Goal: Information Seeking & Learning: Learn about a topic

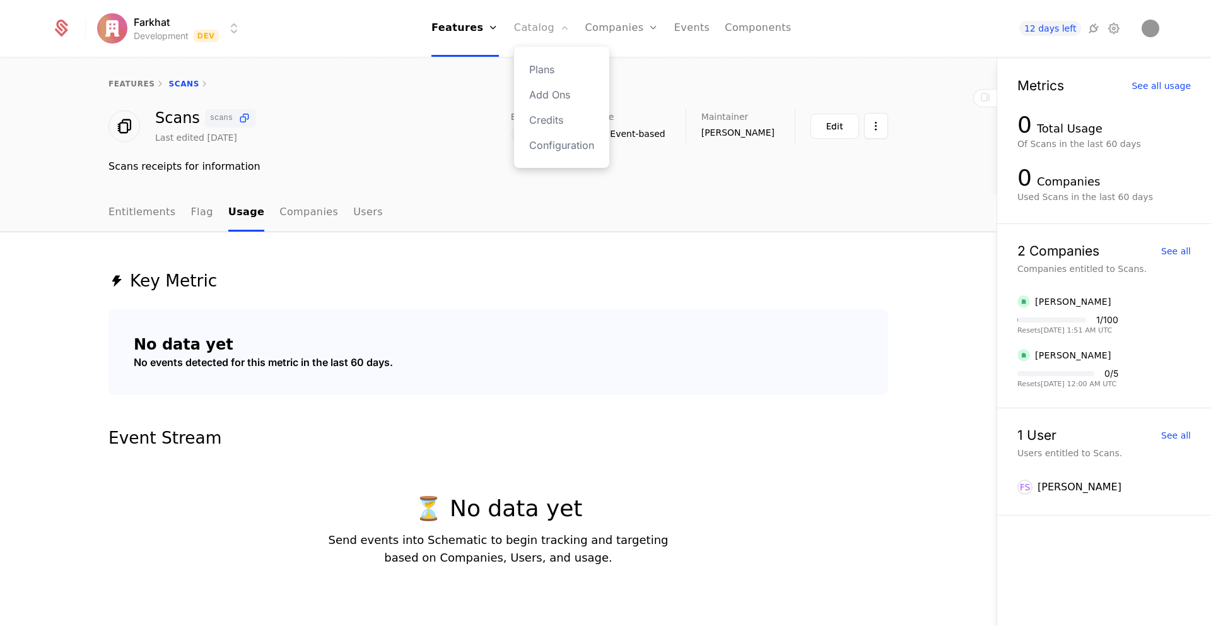
click at [546, 30] on link "Catalog" at bounding box center [542, 28] width 56 height 57
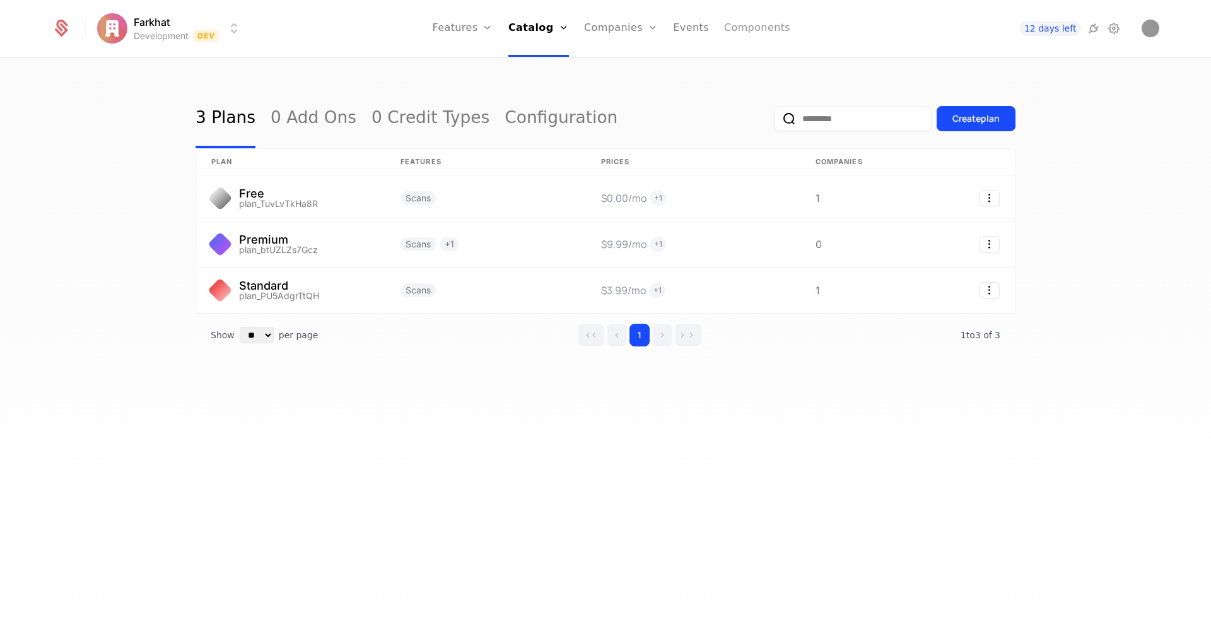
click at [770, 23] on link "Components" at bounding box center [757, 28] width 66 height 57
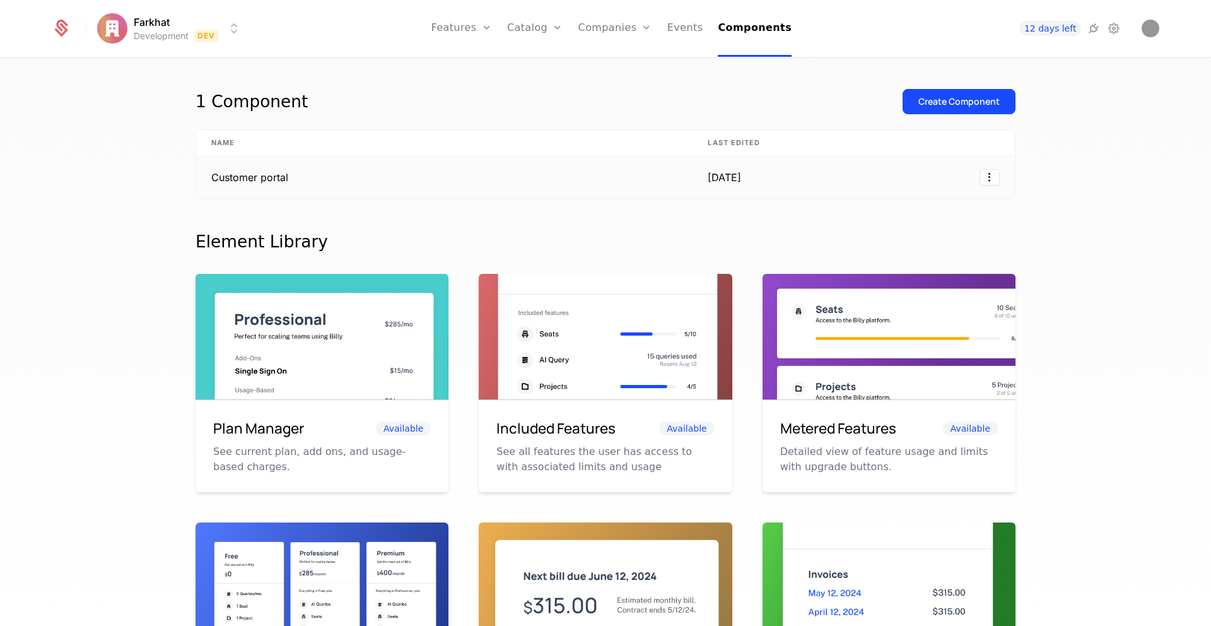
click at [247, 174] on td "Customer portal" at bounding box center [444, 177] width 496 height 42
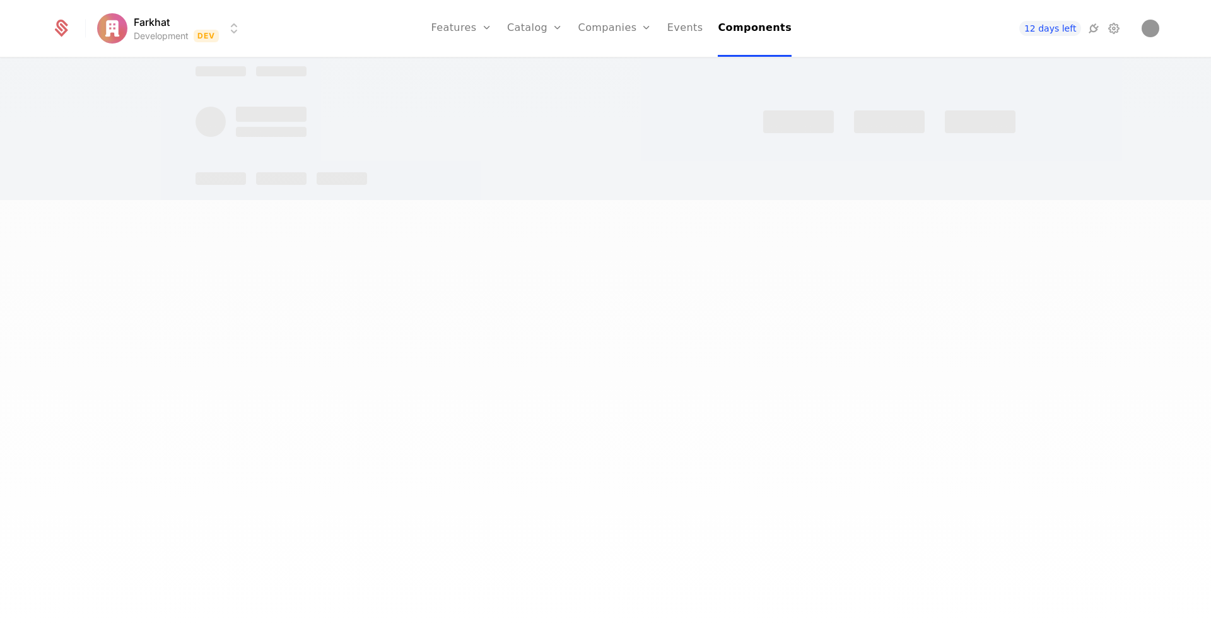
click at [247, 174] on div at bounding box center [606, 178] width 820 height 13
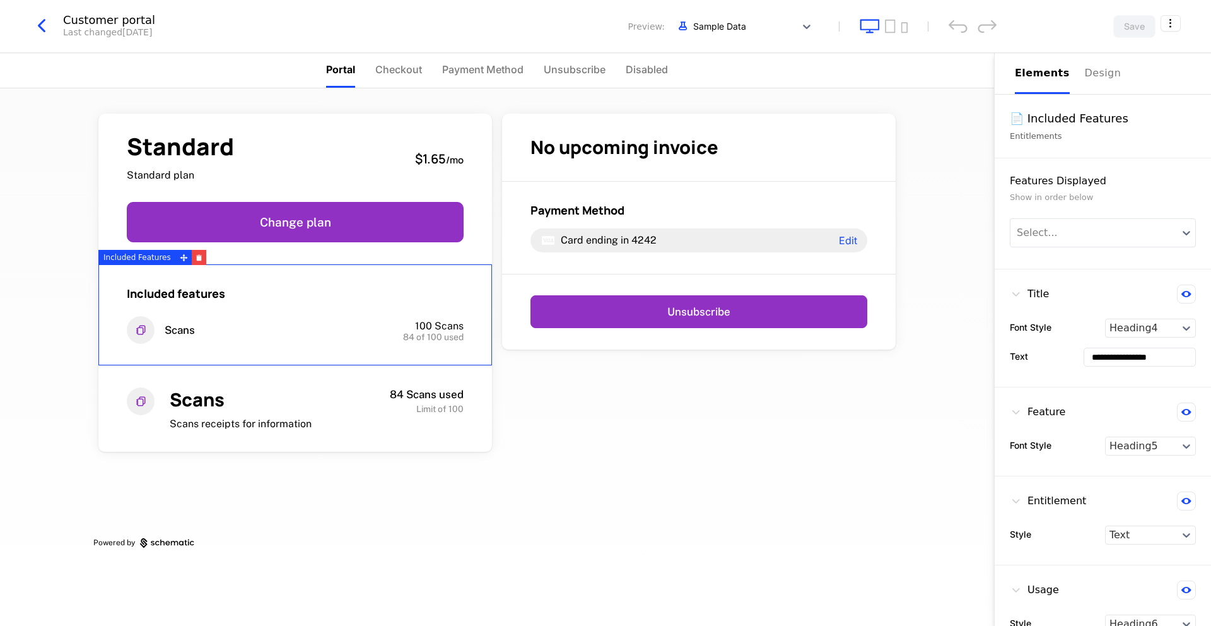
click at [323, 348] on div "Included features Scans 100 Scans 84 of 100 used" at bounding box center [295, 315] width 394 height 102
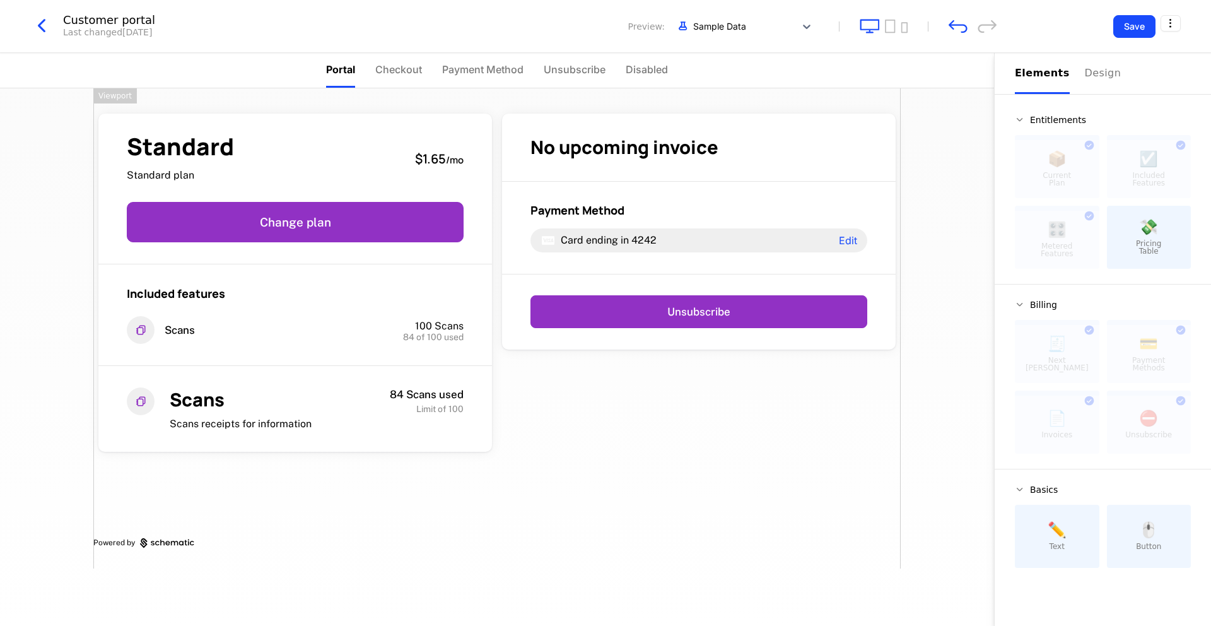
click at [826, 382] on div "Standard Standard plan $1.65 / mo Change plan Included features Scans 100 Scans…" at bounding box center [496, 328] width 807 height 480
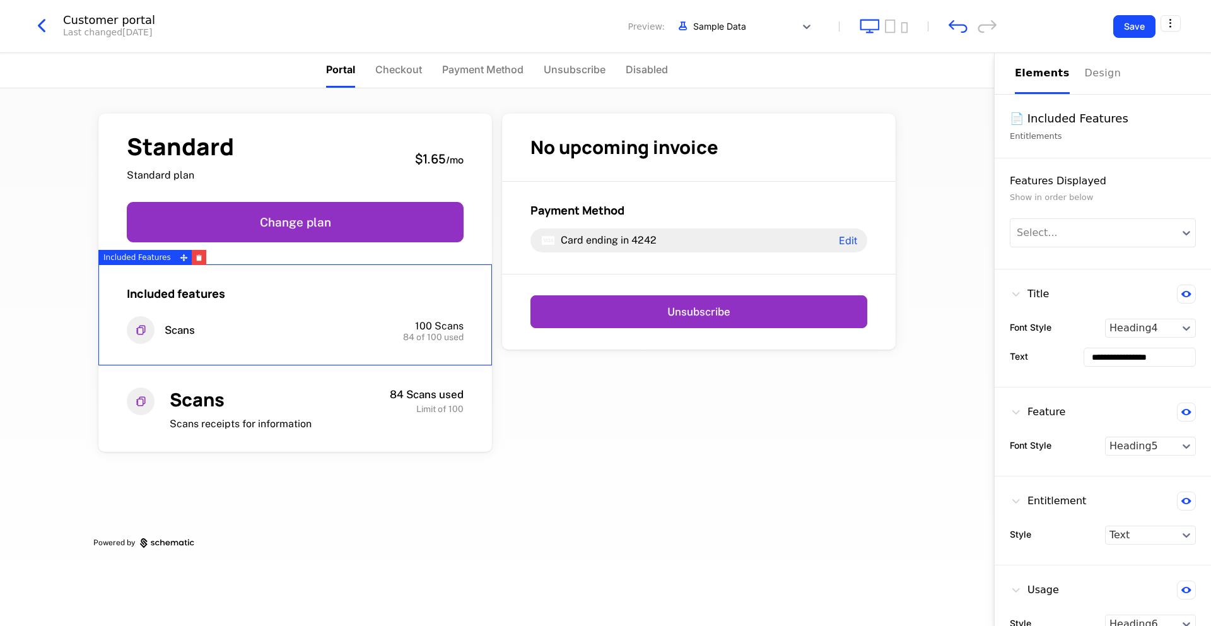
click at [409, 334] on span "84 of 100 used" at bounding box center [433, 336] width 61 height 9
